Goal: Task Accomplishment & Management: Complete application form

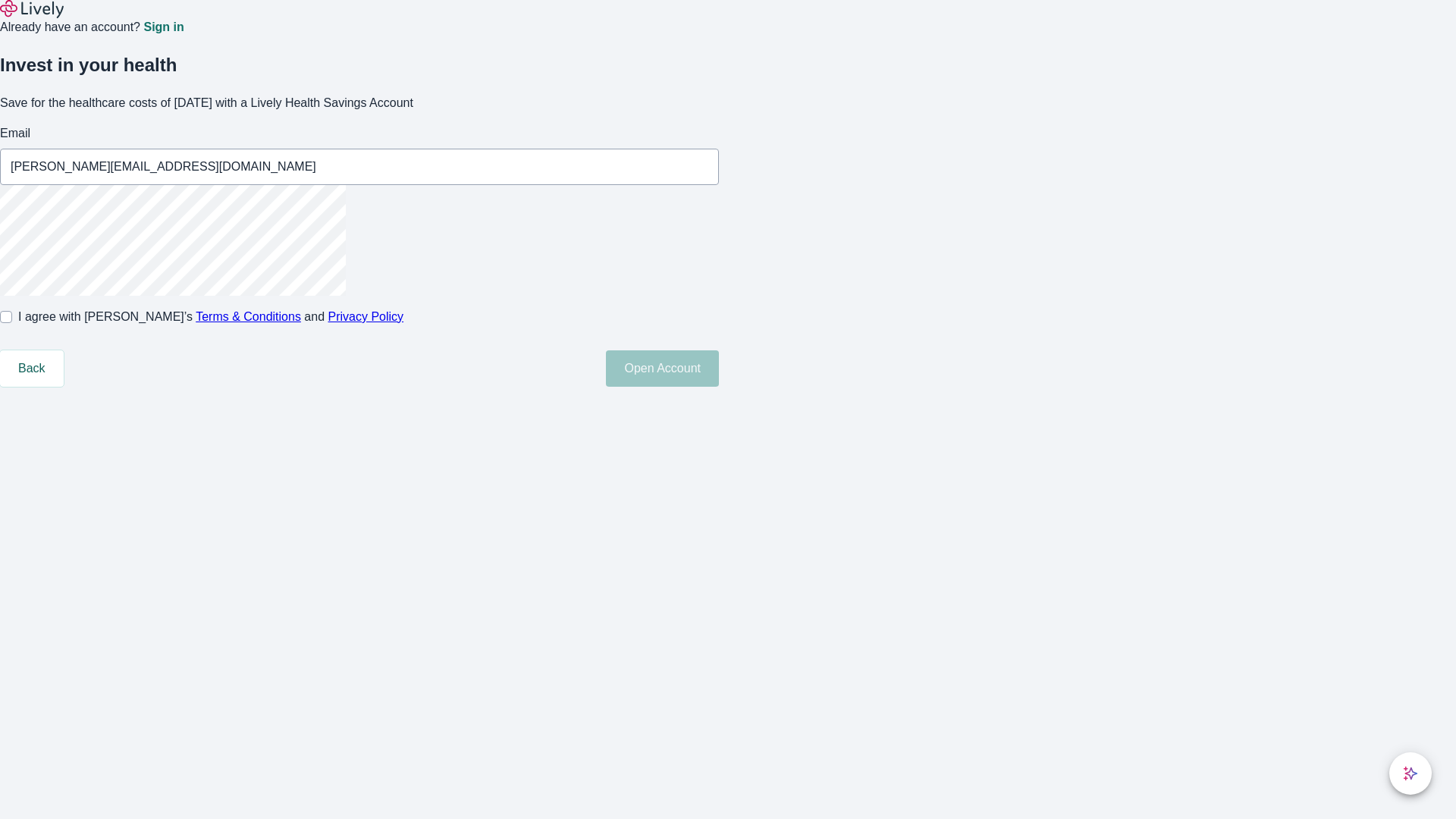
click at [12, 323] on input "I agree with Lively’s Terms & Conditions and Privacy Policy" at bounding box center [6, 317] width 12 height 12
checkbox input "true"
click at [718, 387] on button "Open Account" at bounding box center [662, 368] width 113 height 37
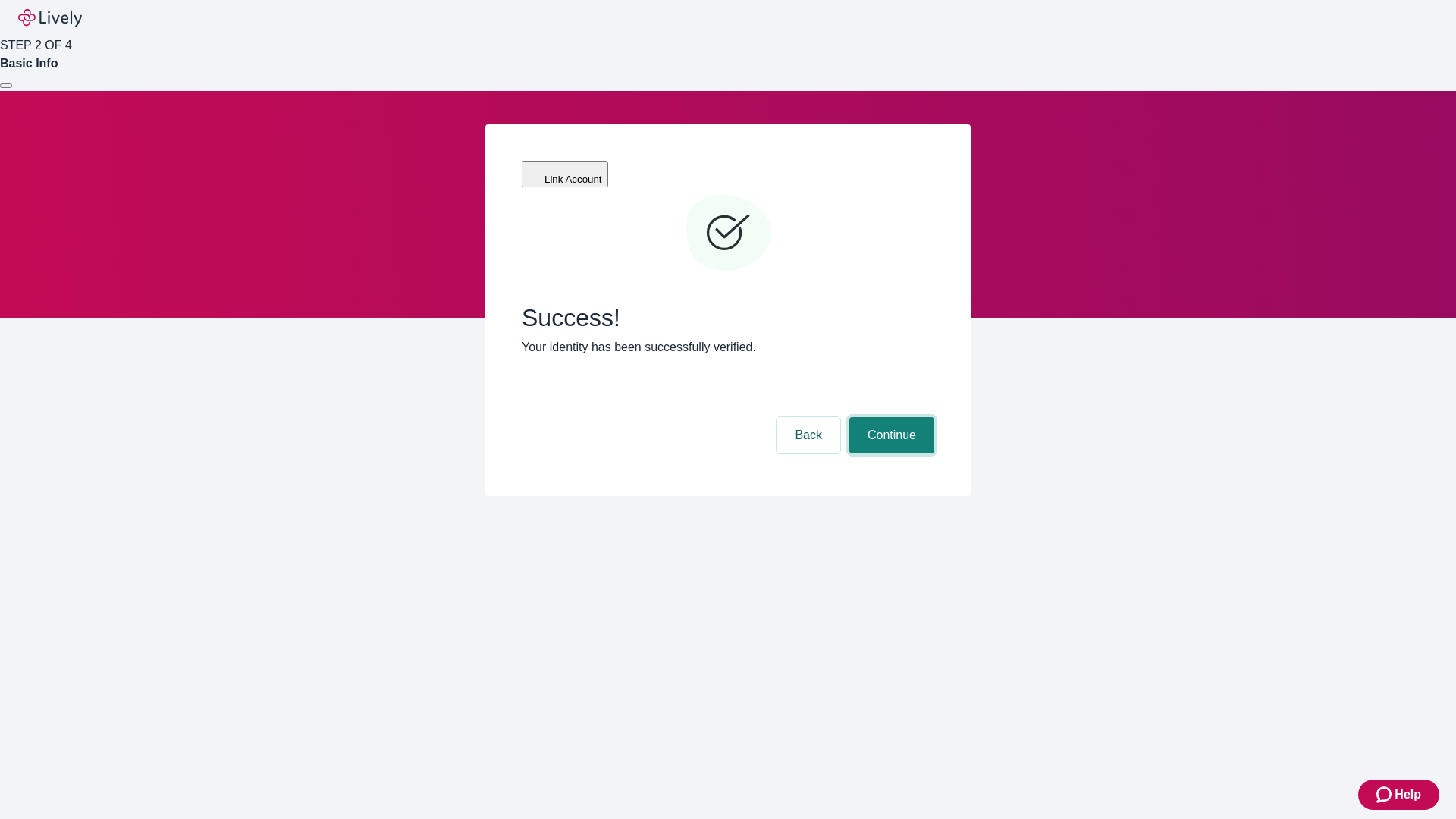
click at [889, 417] on button "Continue" at bounding box center [891, 435] width 85 height 37
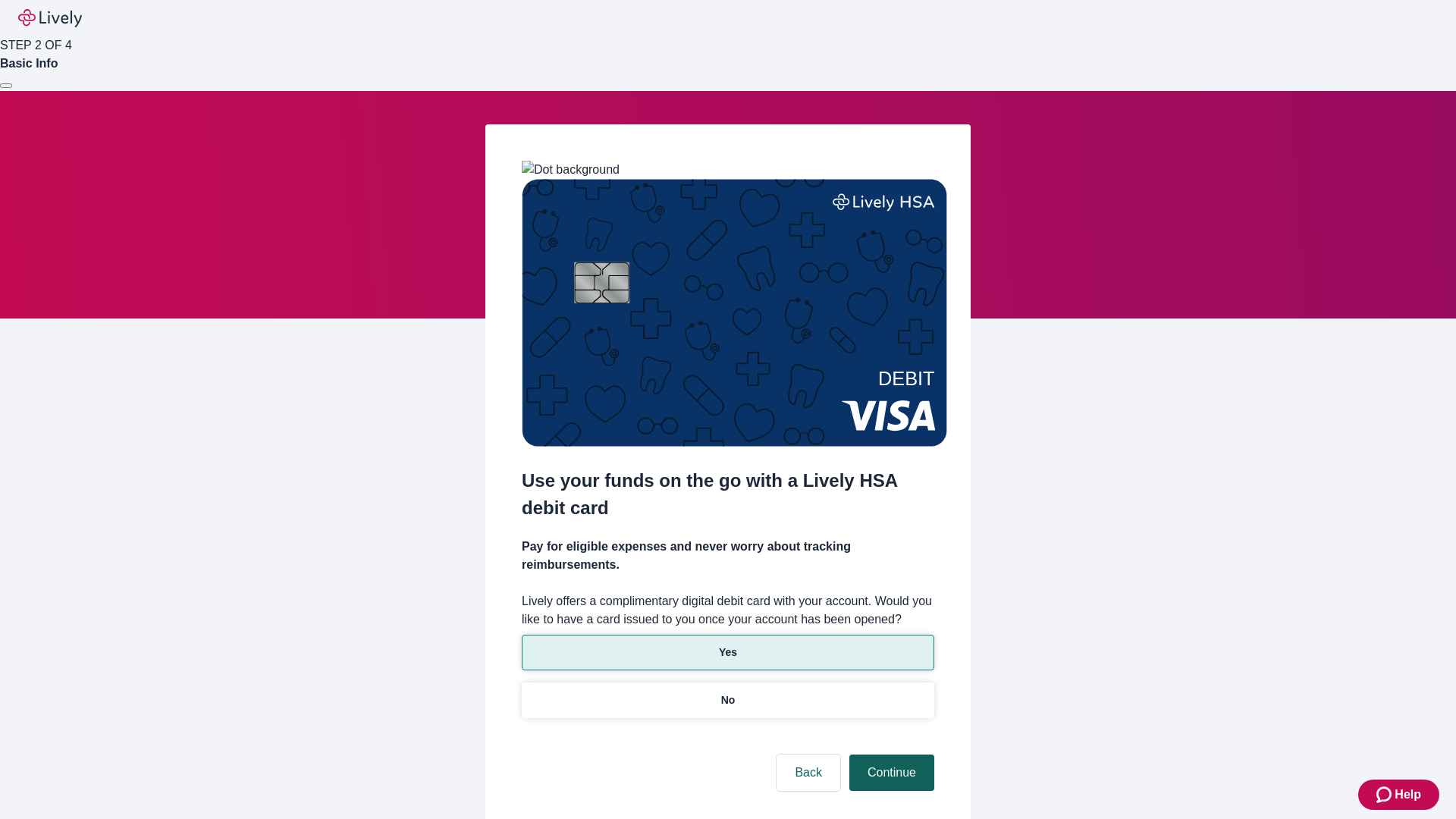
click at [727, 644] on p "Yes" at bounding box center [728, 652] width 18 height 16
click at [889, 754] on button "Continue" at bounding box center [891, 772] width 85 height 37
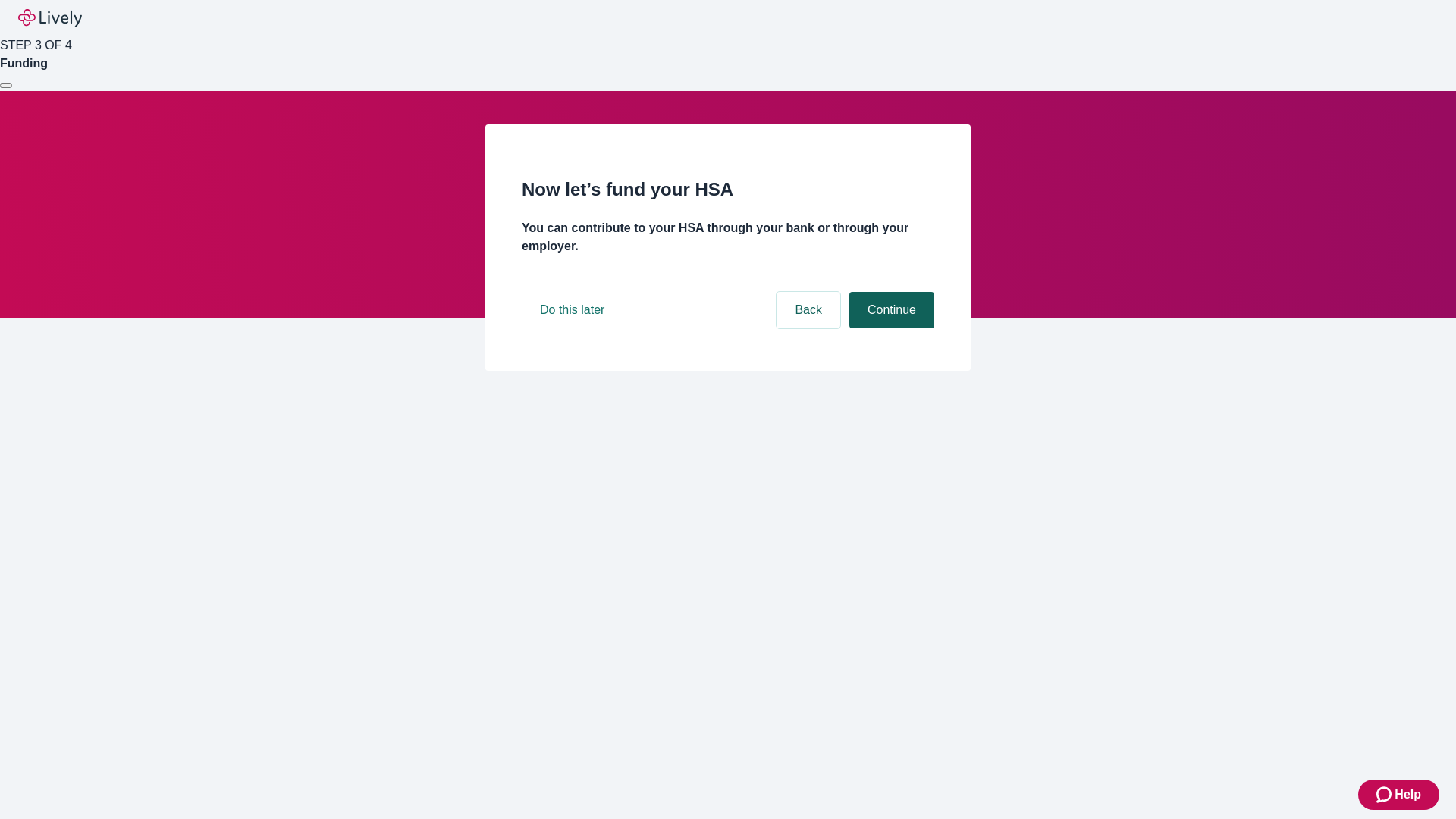
click at [889, 328] on button "Continue" at bounding box center [891, 310] width 85 height 37
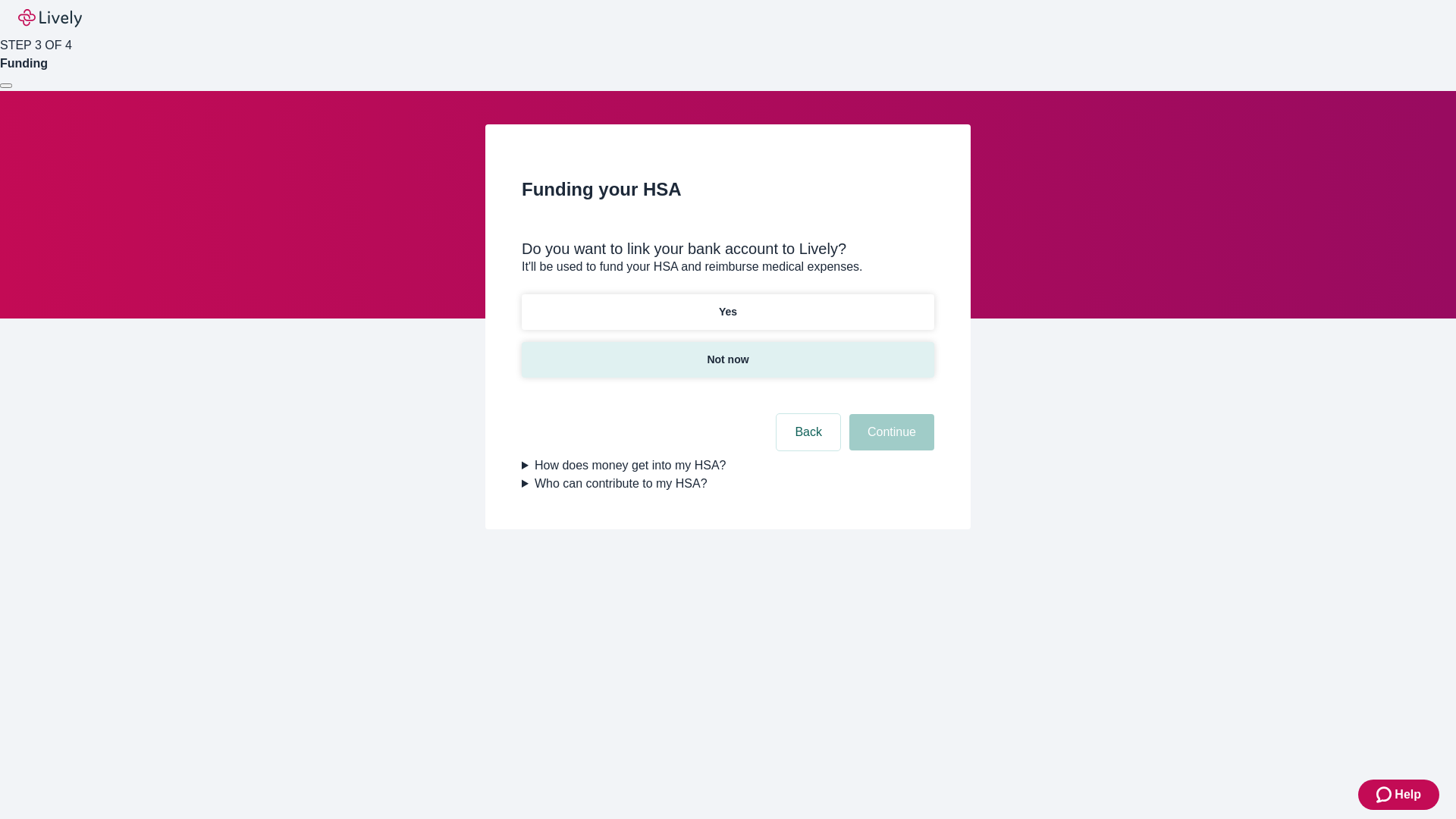
click at [727, 352] on p "Not now" at bounding box center [728, 359] width 42 height 16
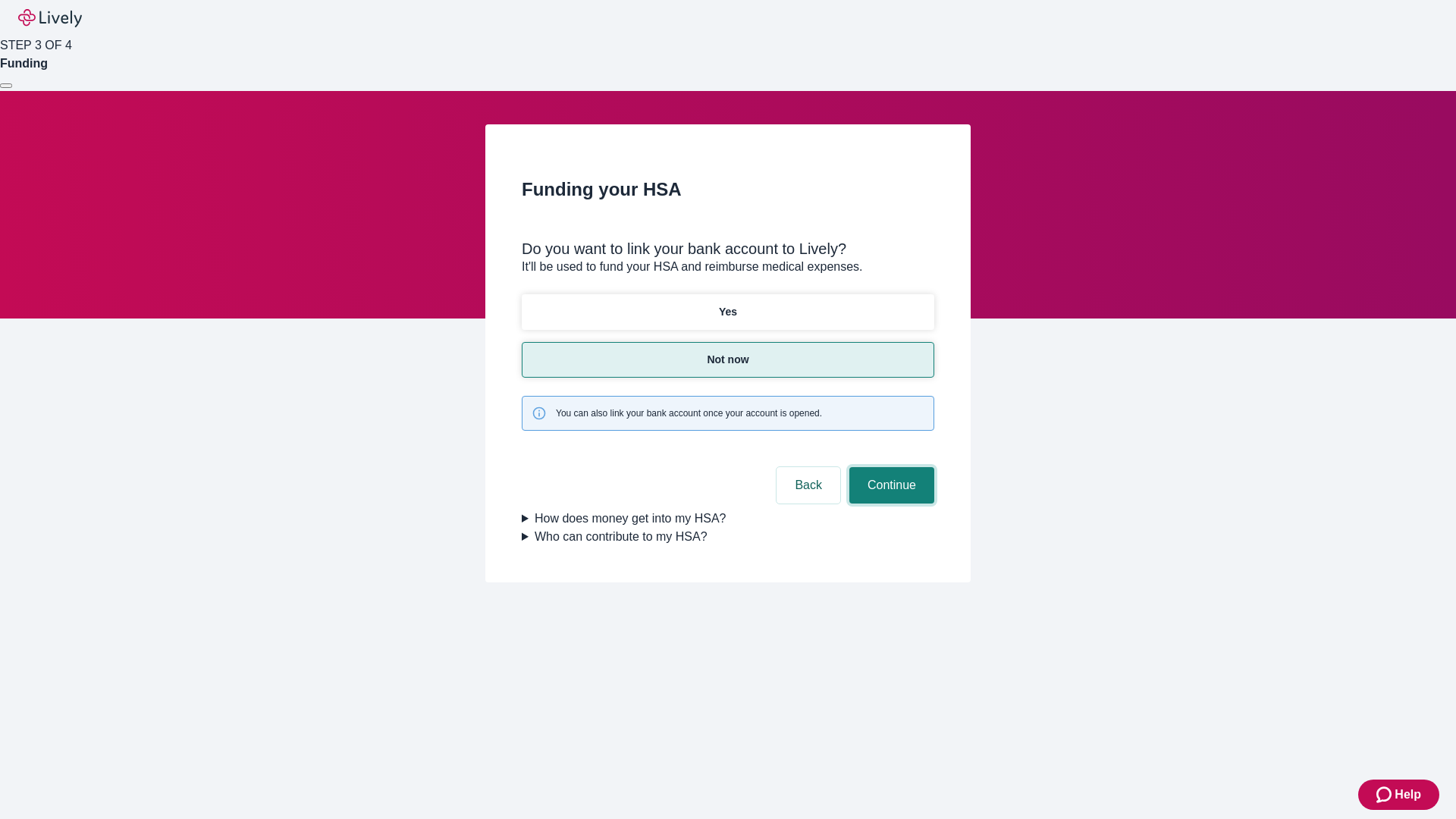
click at [889, 467] on button "Continue" at bounding box center [891, 485] width 85 height 37
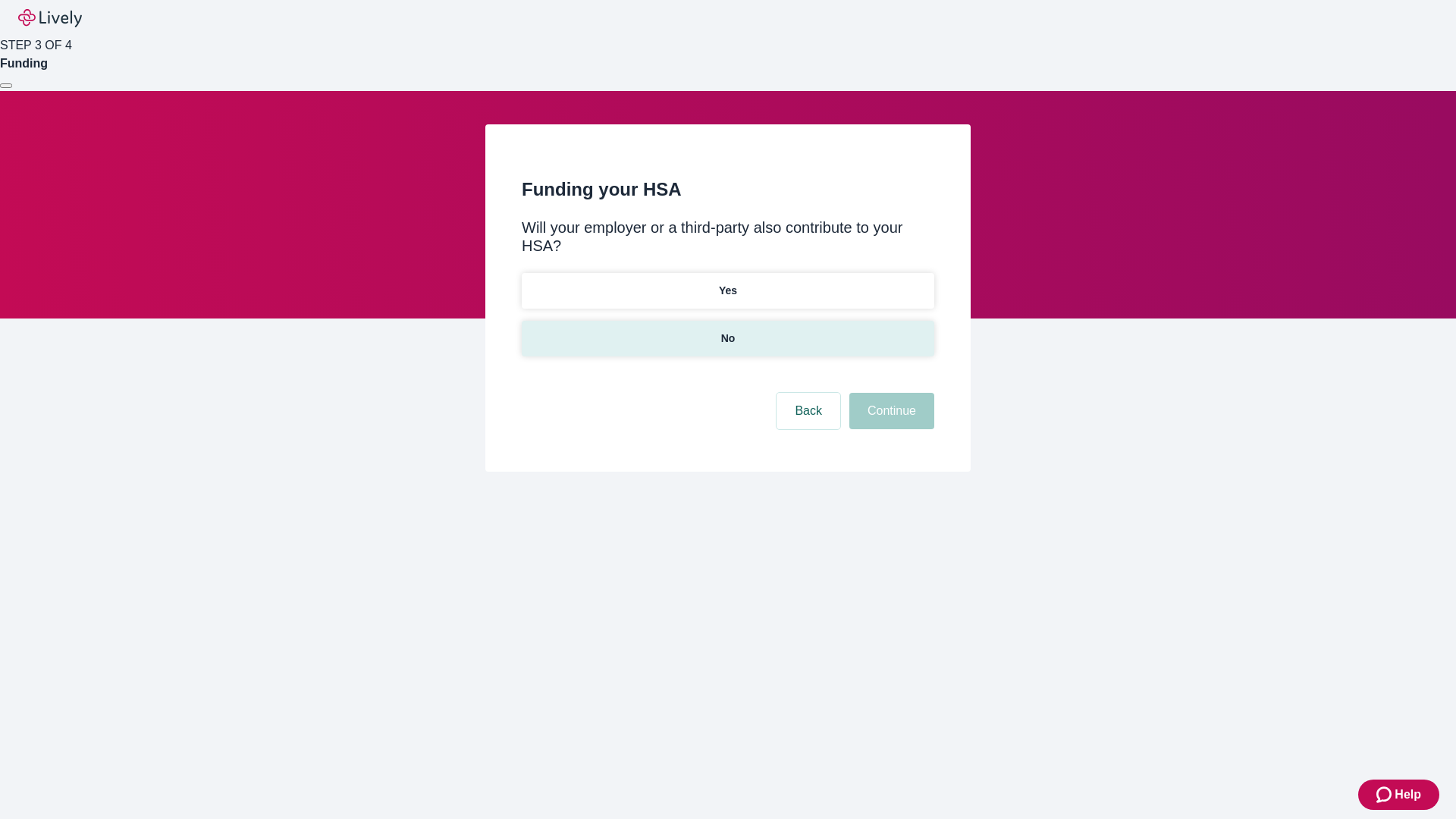
click at [727, 330] on p "No" at bounding box center [728, 338] width 14 height 16
click at [889, 393] on button "Continue" at bounding box center [891, 411] width 85 height 37
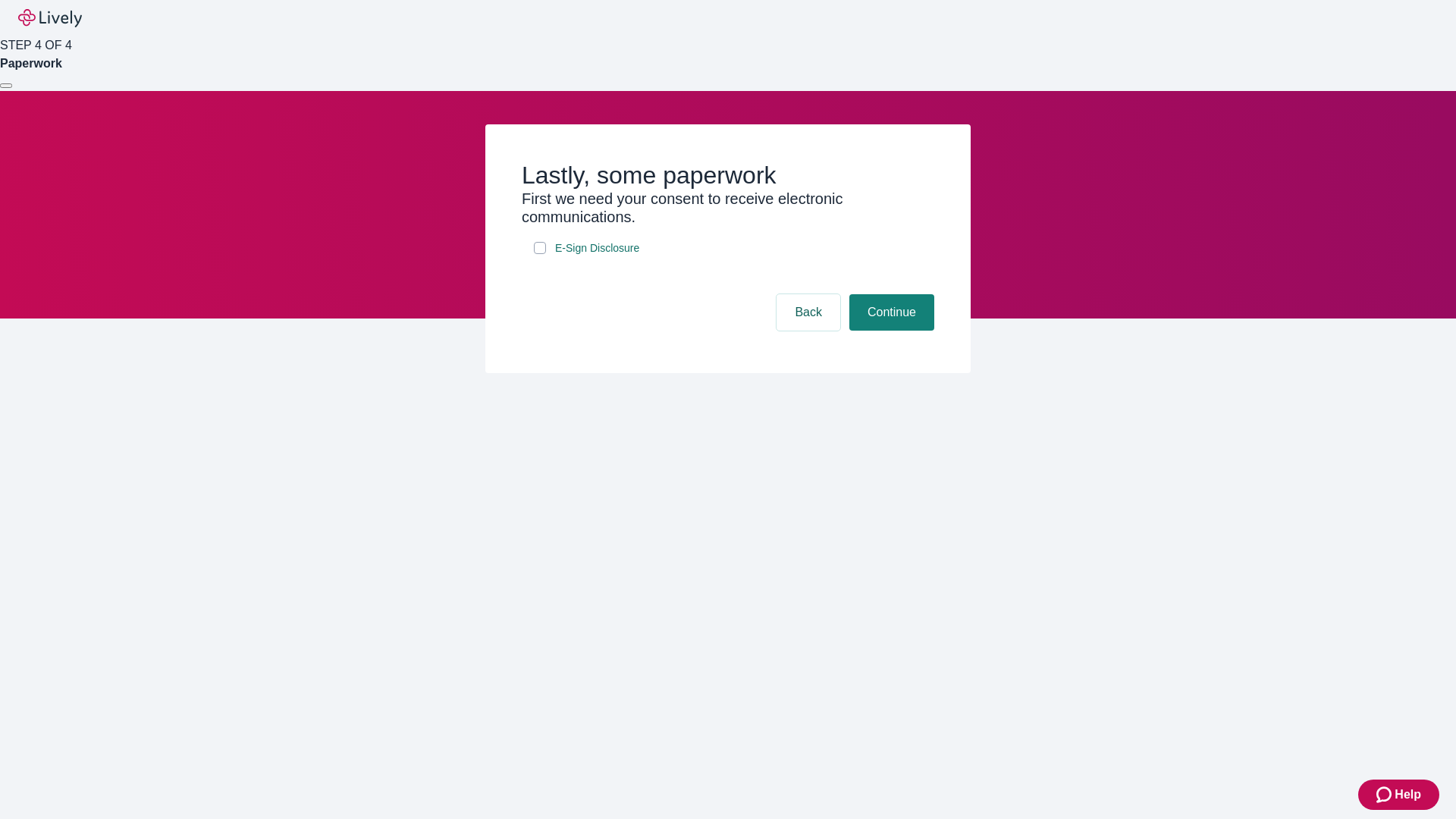
click at [540, 254] on input "E-Sign Disclosure" at bounding box center [540, 248] width 12 height 12
checkbox input "true"
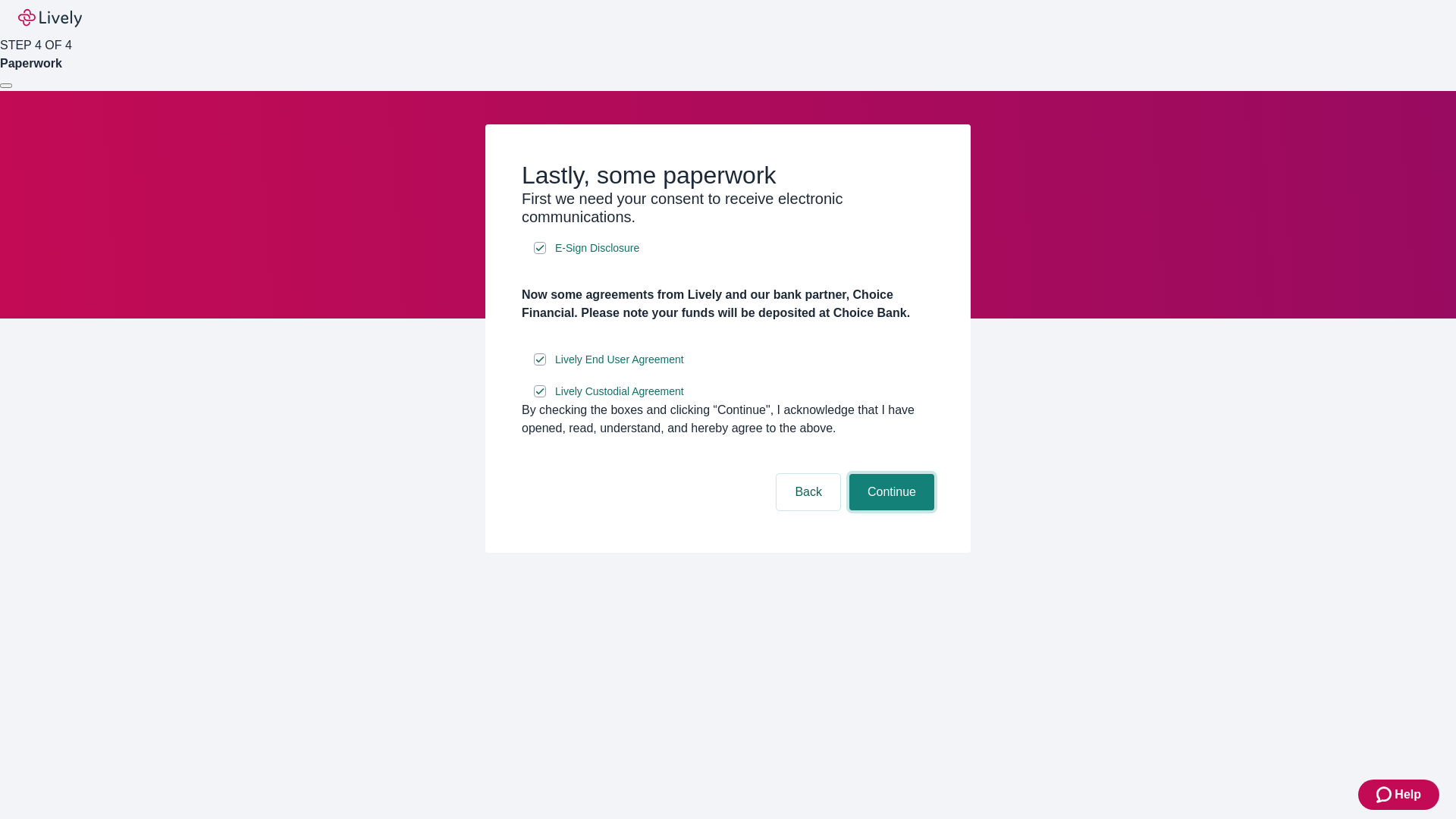
click at [889, 510] on button "Continue" at bounding box center [891, 492] width 85 height 37
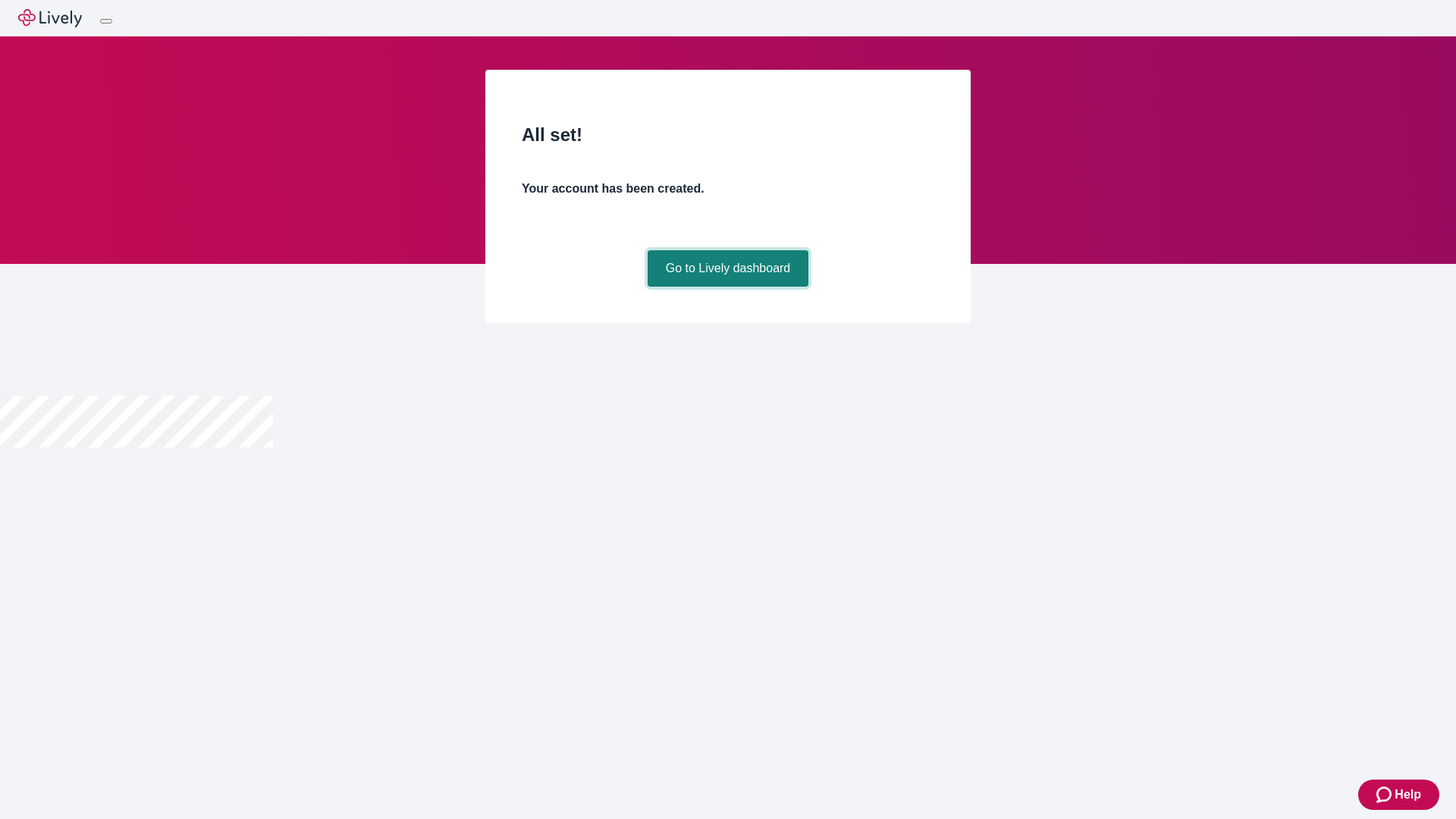
click at [727, 287] on link "Go to Lively dashboard" at bounding box center [728, 268] width 162 height 37
